Goal: Task Accomplishment & Management: Manage account settings

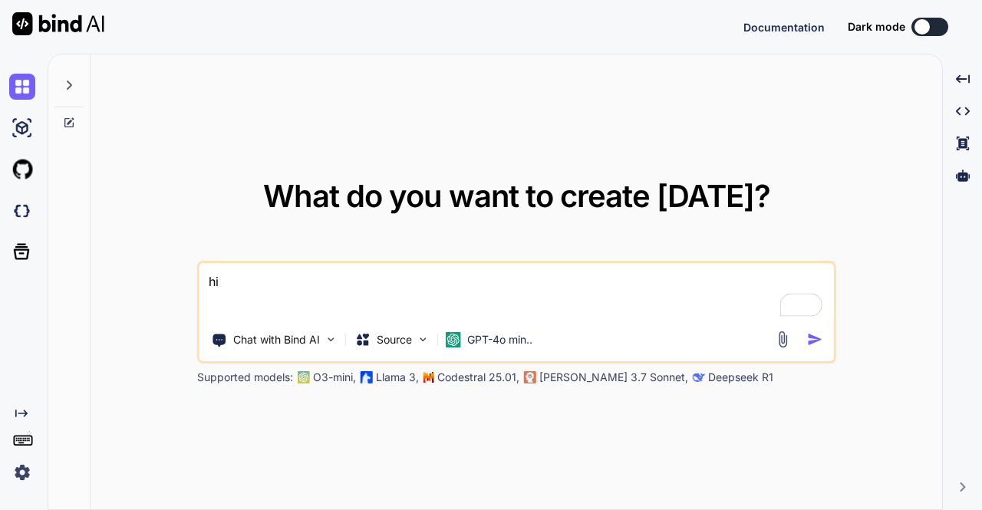
click at [23, 474] on img at bounding box center [22, 473] width 26 height 26
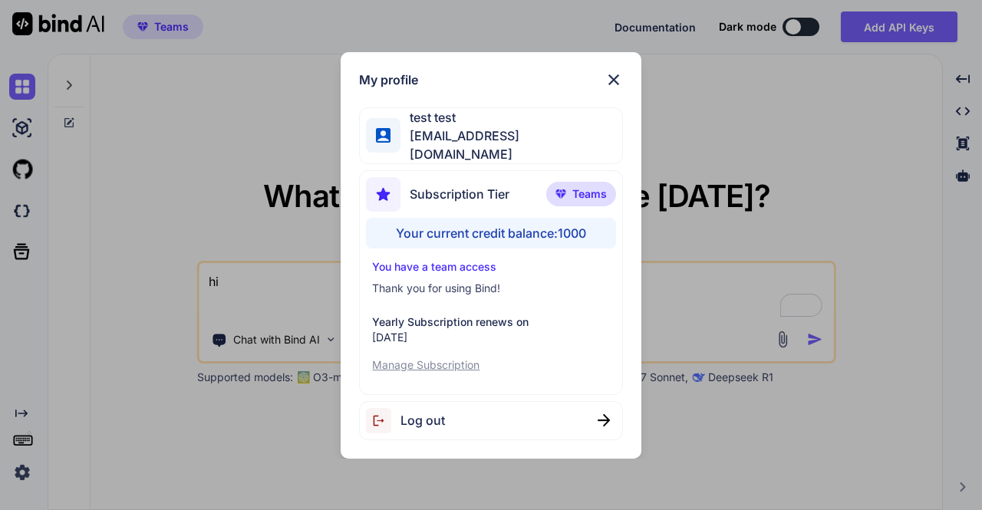
click at [473, 407] on div "Log out" at bounding box center [490, 420] width 263 height 39
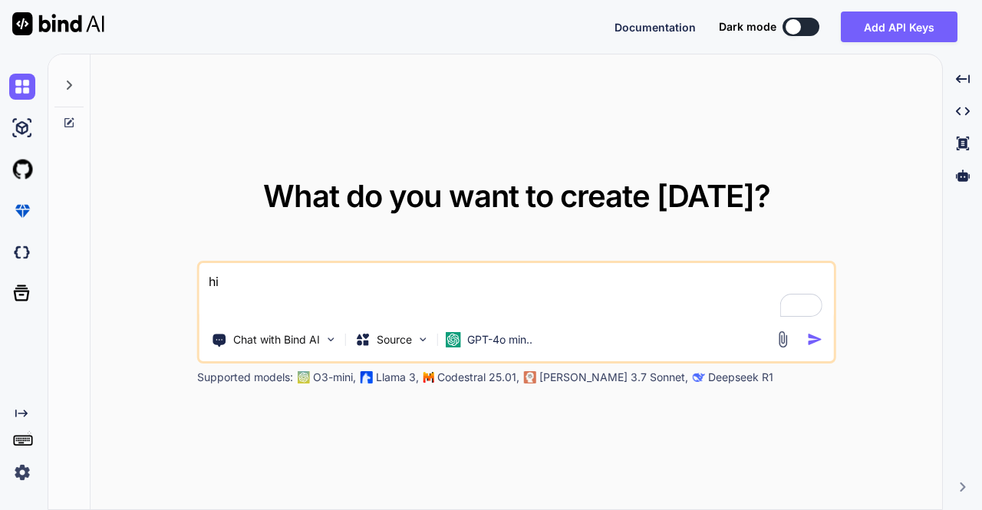
type textarea "x"
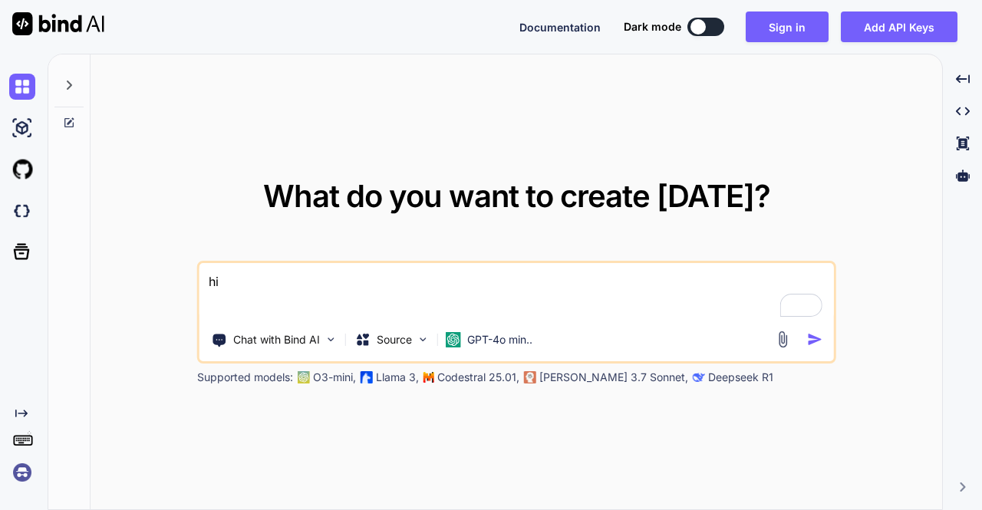
click at [18, 470] on img at bounding box center [22, 473] width 26 height 26
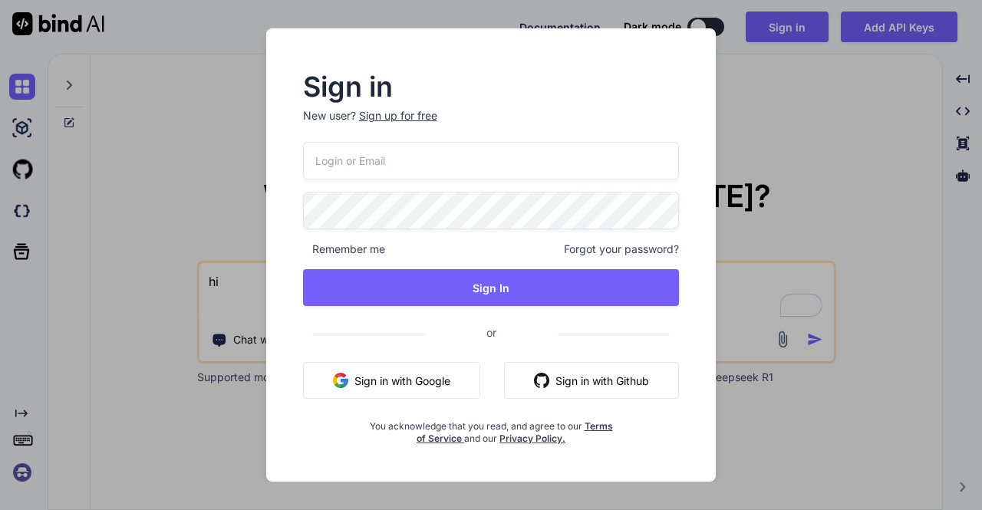
type input "[EMAIL_ADDRESS][DOMAIN_NAME]"
drag, startPoint x: 434, startPoint y: 162, endPoint x: 275, endPoint y: 168, distance: 159.7
click at [275, 168] on div "Sign in New user? Sign up for free [EMAIL_ADDRESS][DOMAIN_NAME] Remember me For…" at bounding box center [491, 255] width 450 height 454
paste input "[EMAIL_ADDRESS][DOMAIN_NAME]"
type input "[EMAIL_ADDRESS][DOMAIN_NAME]"
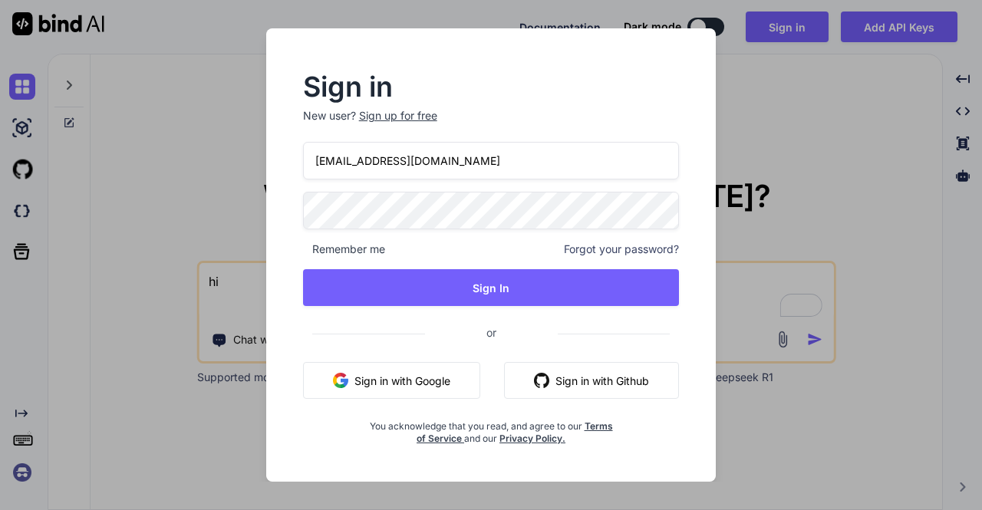
click at [269, 225] on div "Sign in New user? Sign up for free [EMAIL_ADDRESS][DOMAIN_NAME] Remember me For…" at bounding box center [491, 255] width 450 height 454
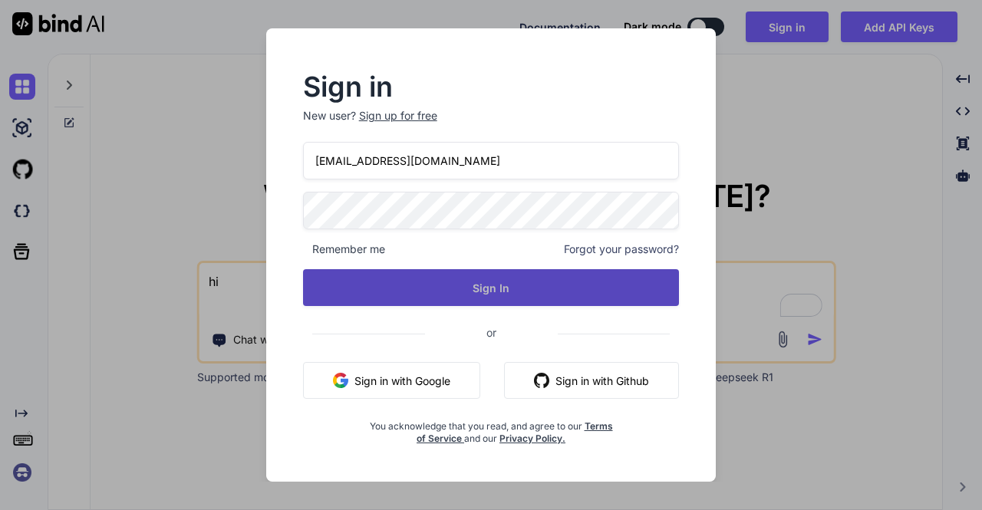
click at [447, 285] on button "Sign In" at bounding box center [491, 287] width 377 height 37
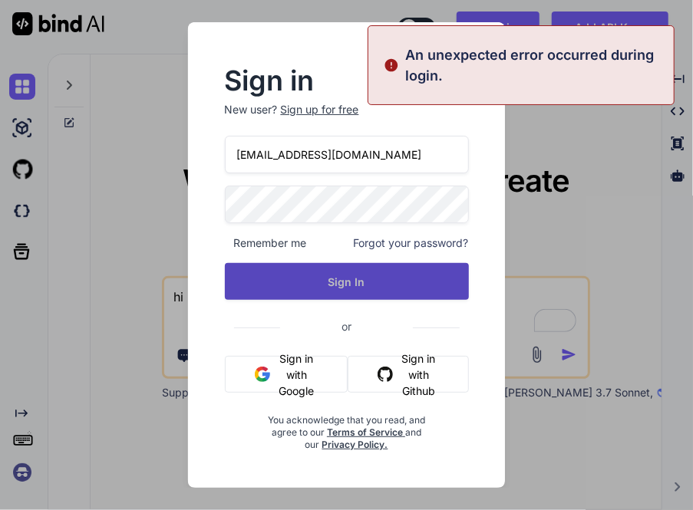
click at [331, 284] on button "Sign In" at bounding box center [347, 281] width 244 height 37
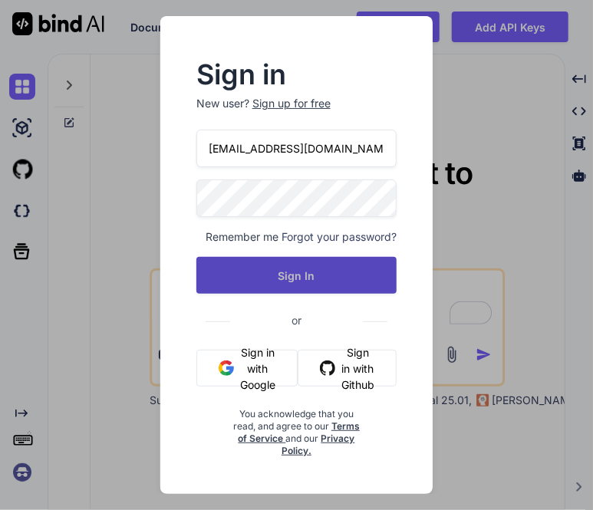
click at [328, 272] on button "Sign In" at bounding box center [296, 275] width 201 height 37
